Goal: Transaction & Acquisition: Purchase product/service

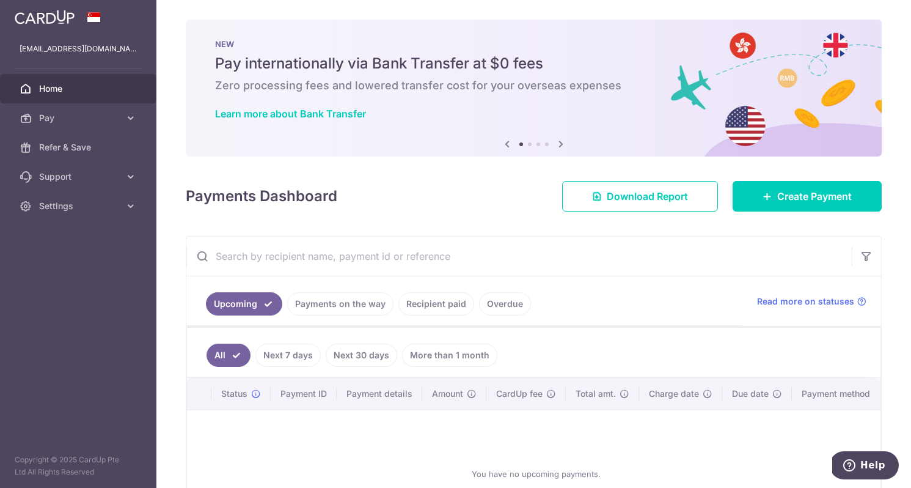
scroll to position [87, 0]
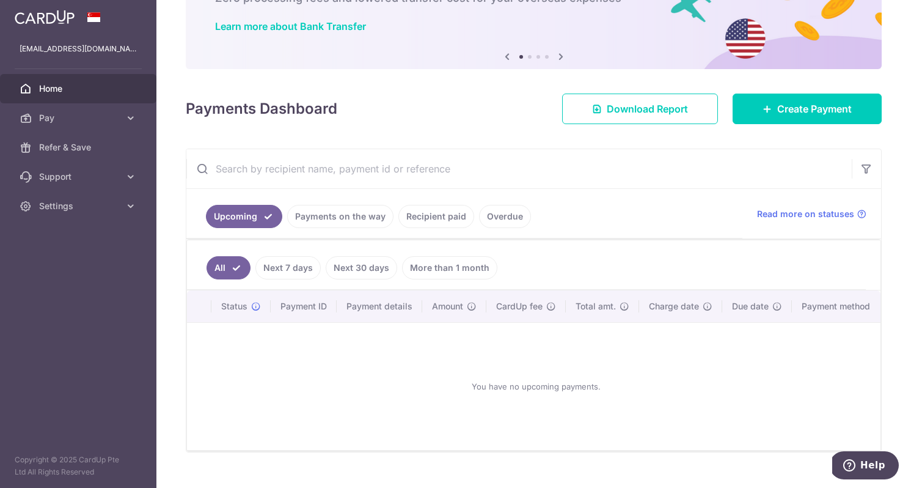
click at [414, 224] on link "Recipient paid" at bounding box center [437, 216] width 76 height 23
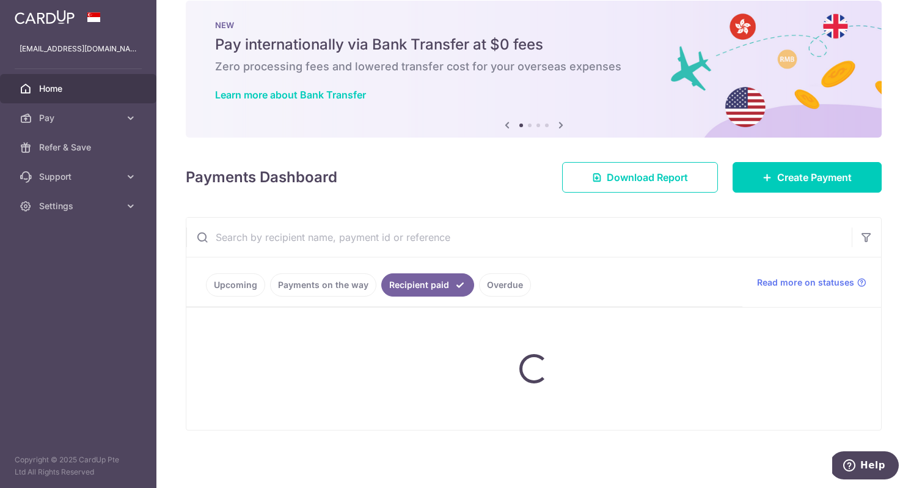
scroll to position [0, 0]
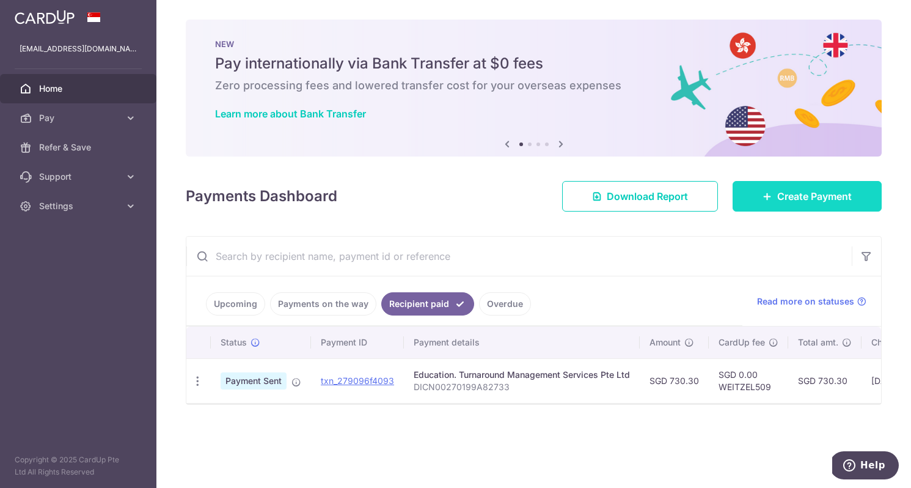
click at [763, 193] on icon at bounding box center [768, 196] width 10 height 10
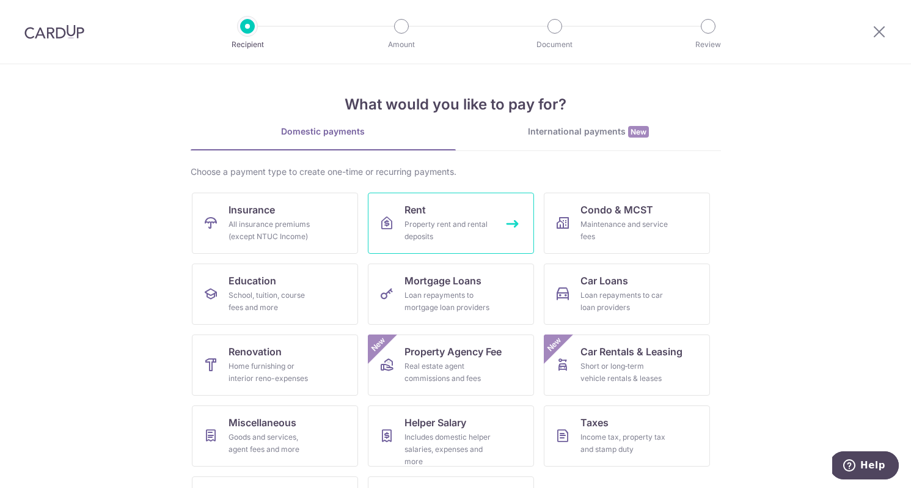
scroll to position [59, 0]
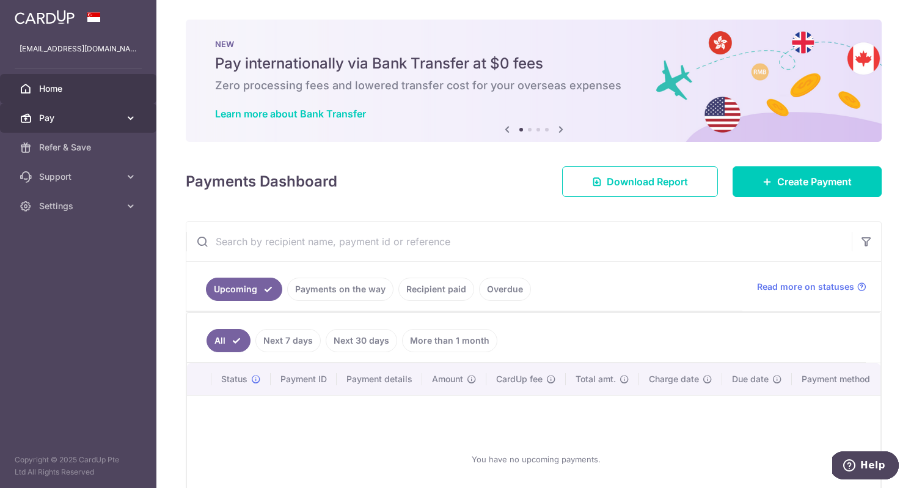
click at [60, 120] on span "Pay" at bounding box center [79, 118] width 81 height 12
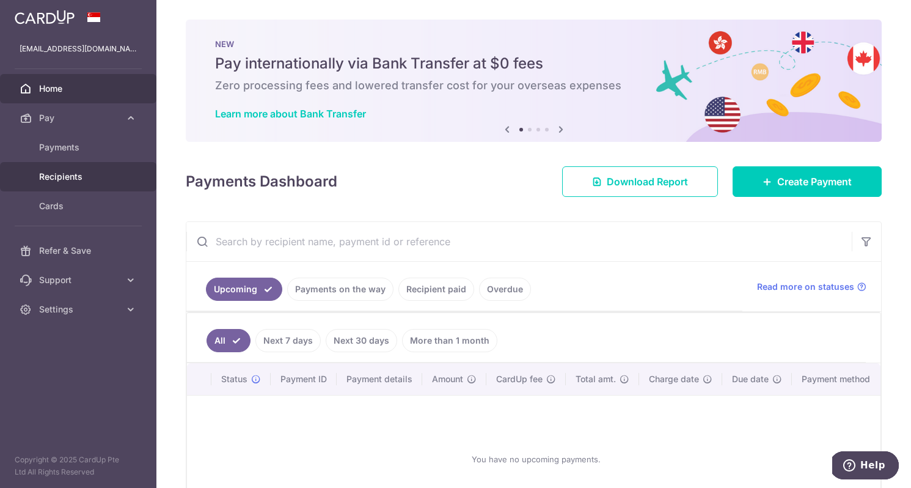
click at [64, 178] on span "Recipients" at bounding box center [79, 177] width 81 height 12
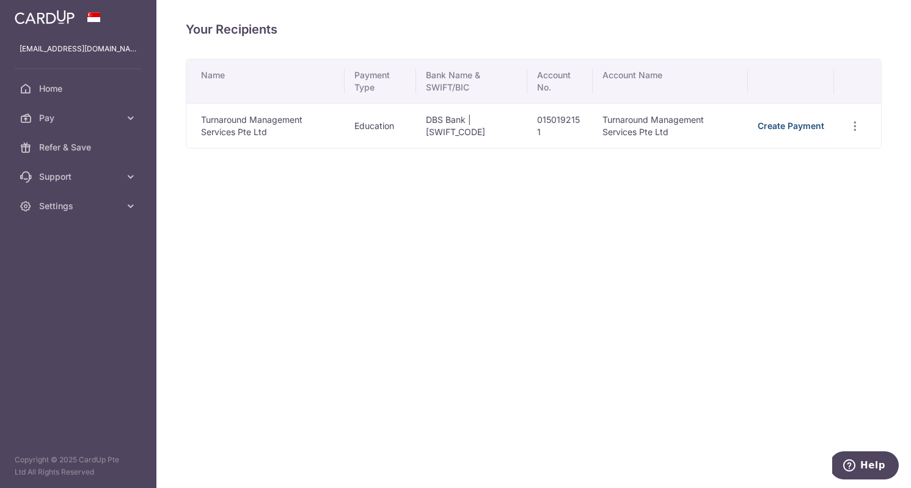
click at [800, 129] on link "Create Payment" at bounding box center [791, 125] width 67 height 10
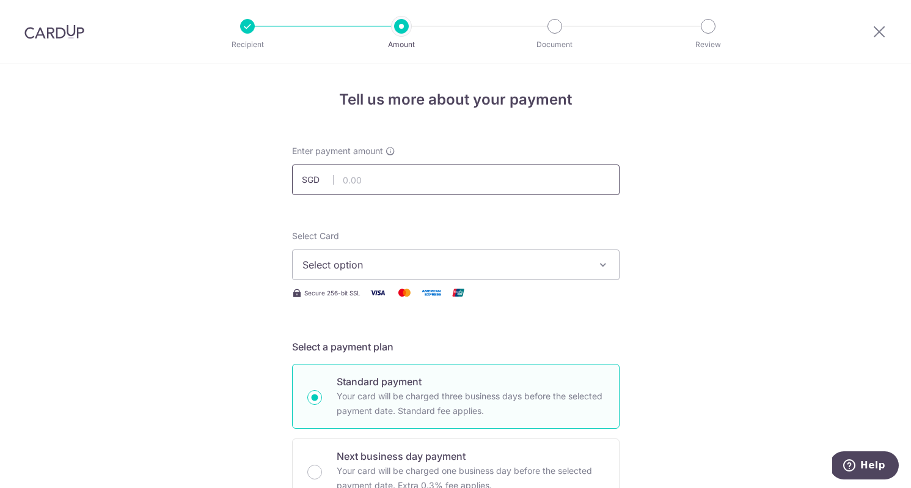
click at [393, 185] on input "text" at bounding box center [456, 179] width 328 height 31
type input "868.70"
click at [384, 254] on button "Select option" at bounding box center [456, 264] width 328 height 31
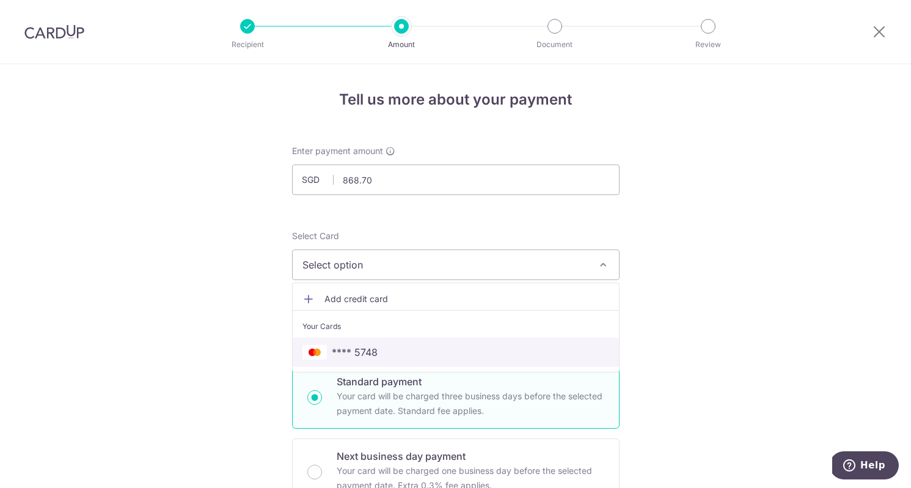
click at [366, 359] on span "**** 5748" at bounding box center [355, 352] width 46 height 15
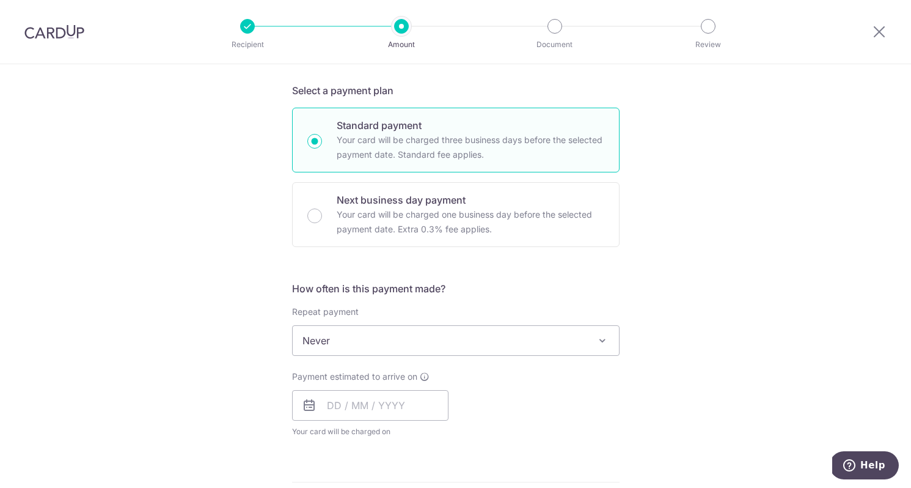
scroll to position [287, 0]
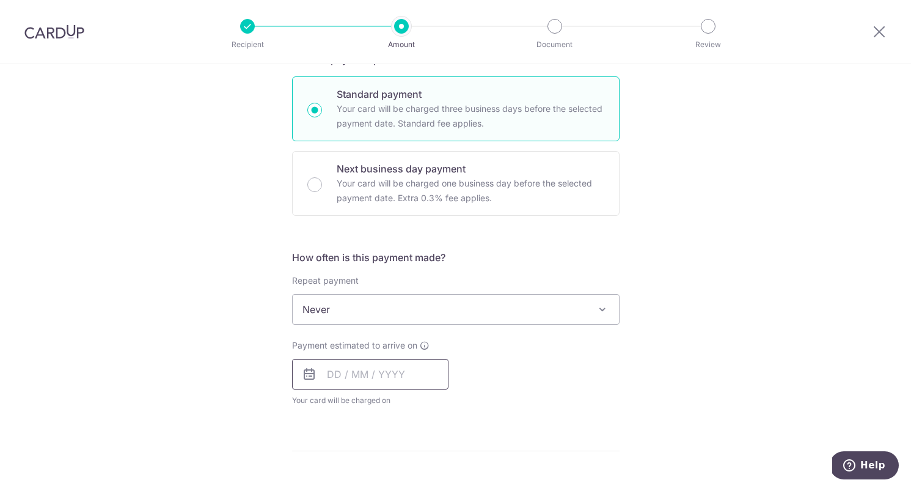
click at [340, 375] on input "text" at bounding box center [370, 374] width 156 height 31
click at [416, 480] on link "9" at bounding box center [415, 486] width 20 height 20
type input "09/10/2025"
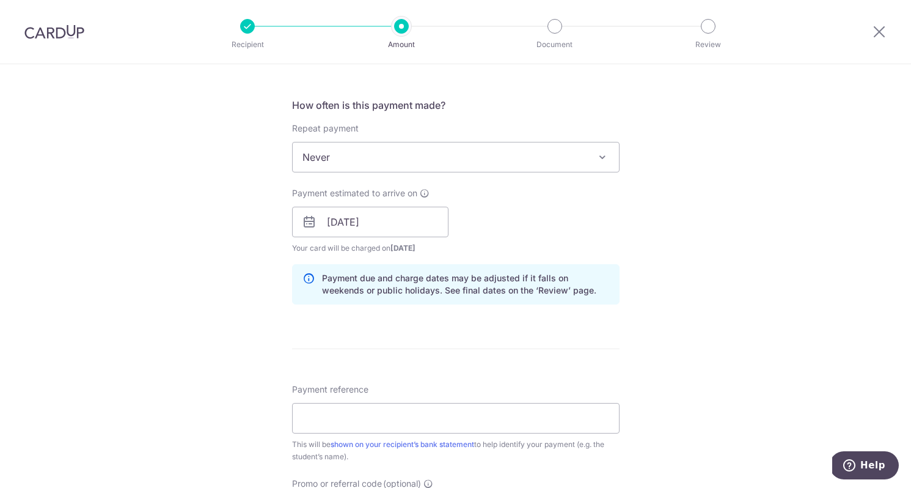
scroll to position [451, 0]
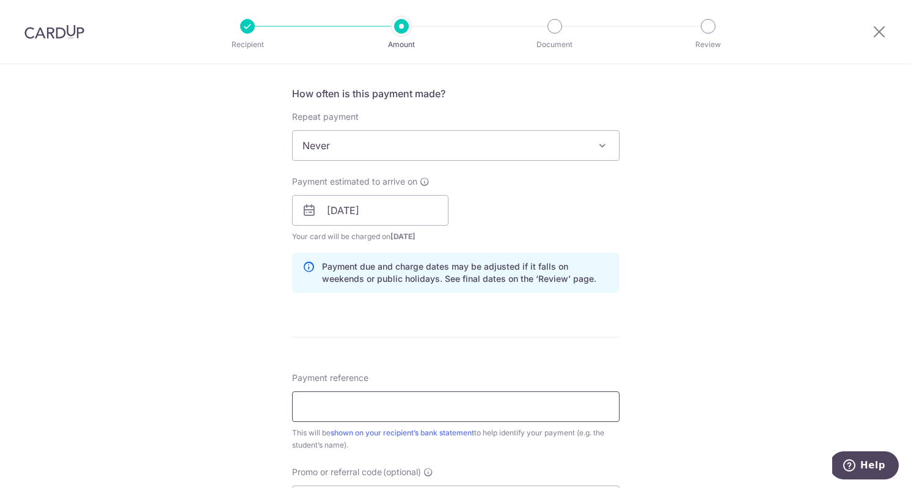
click at [314, 400] on input "Payment reference" at bounding box center [456, 406] width 328 height 31
paste input "DICN00270199A82733"
type input "DICN00270199A82733"
click at [256, 375] on div "Tell us more about your payment Enter payment amount SGD 868.70 868.70 Select C…" at bounding box center [455, 191] width 911 height 1156
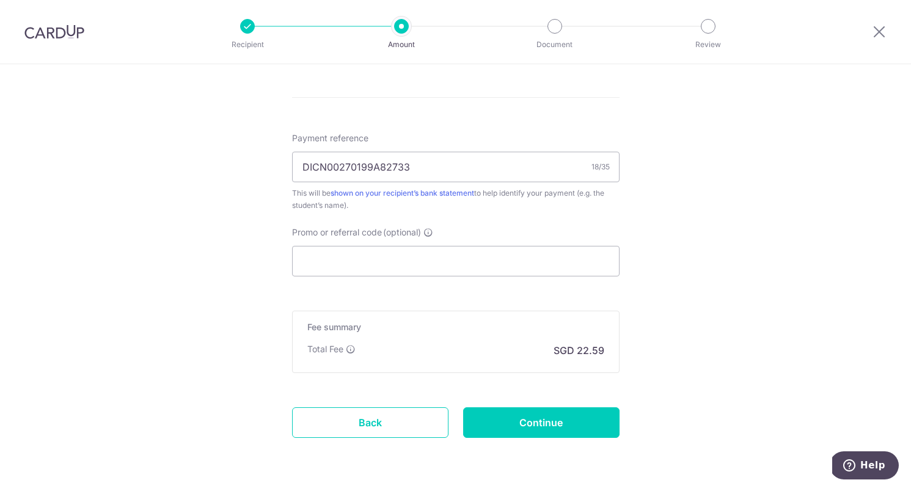
scroll to position [732, 0]
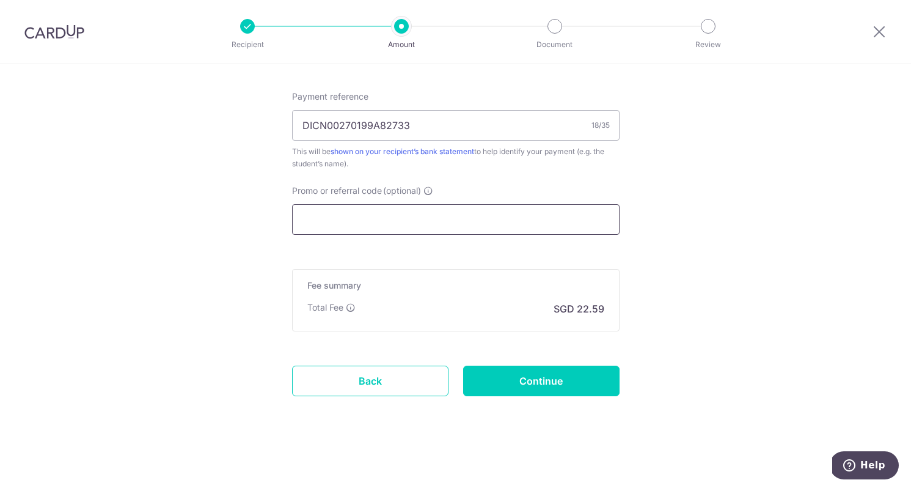
click at [393, 227] on input "Promo or referral code (optional)" at bounding box center [456, 219] width 328 height 31
paste input "THANKYOU"
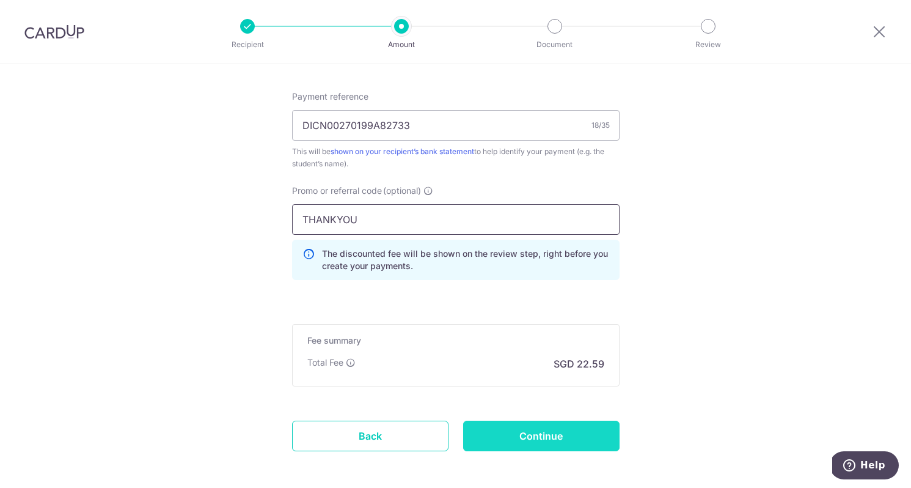
type input "THANKYOU"
click at [491, 444] on input "Continue" at bounding box center [541, 436] width 156 height 31
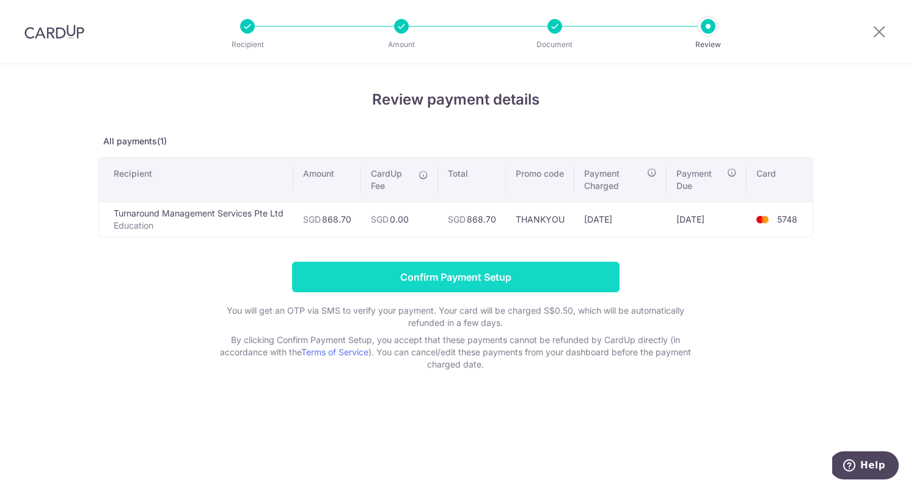
click at [420, 284] on input "Confirm Payment Setup" at bounding box center [456, 277] width 328 height 31
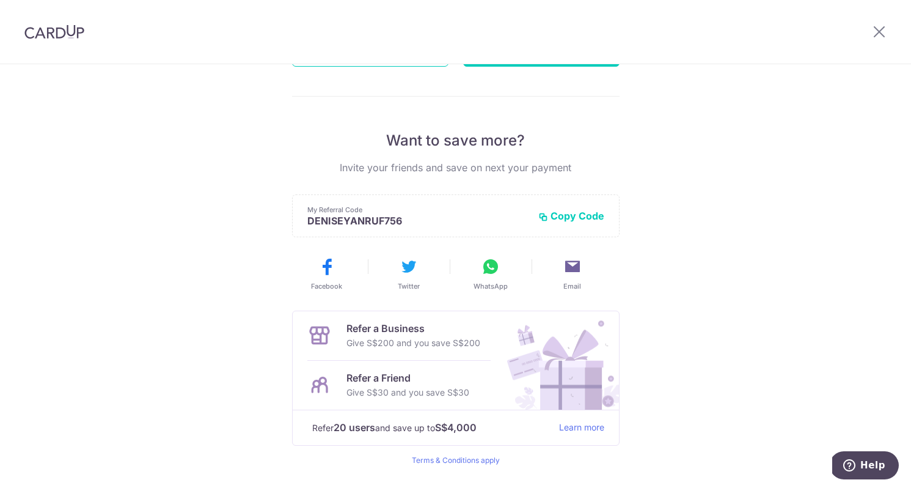
scroll to position [229, 0]
